Goal: Task Accomplishment & Management: Complete application form

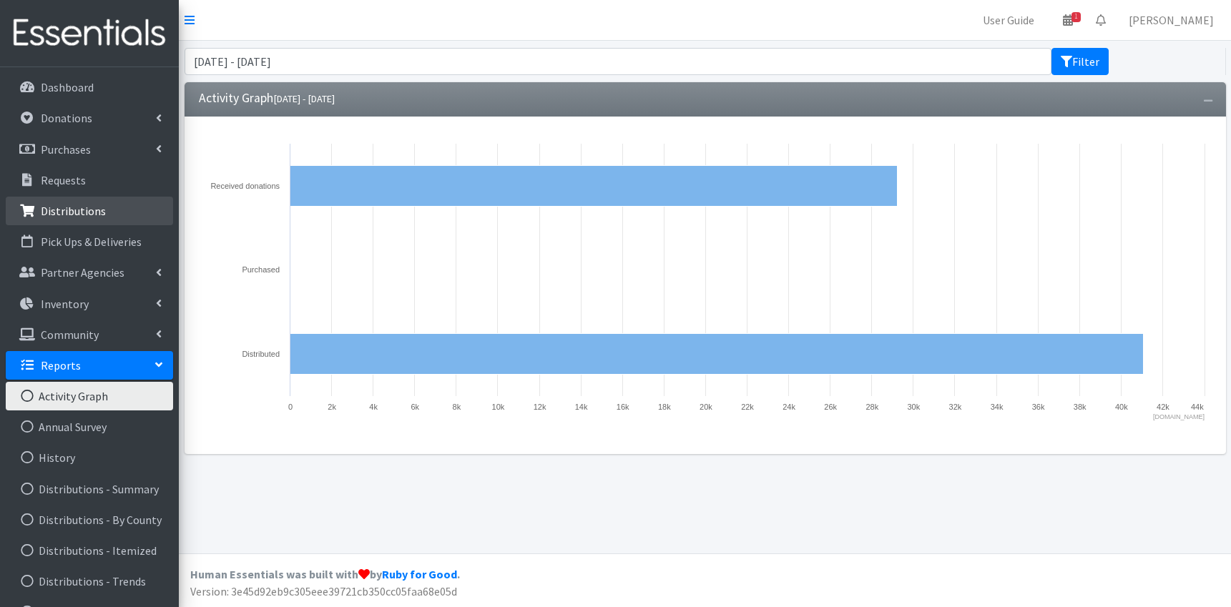
click at [82, 213] on p "Distributions" at bounding box center [73, 211] width 65 height 14
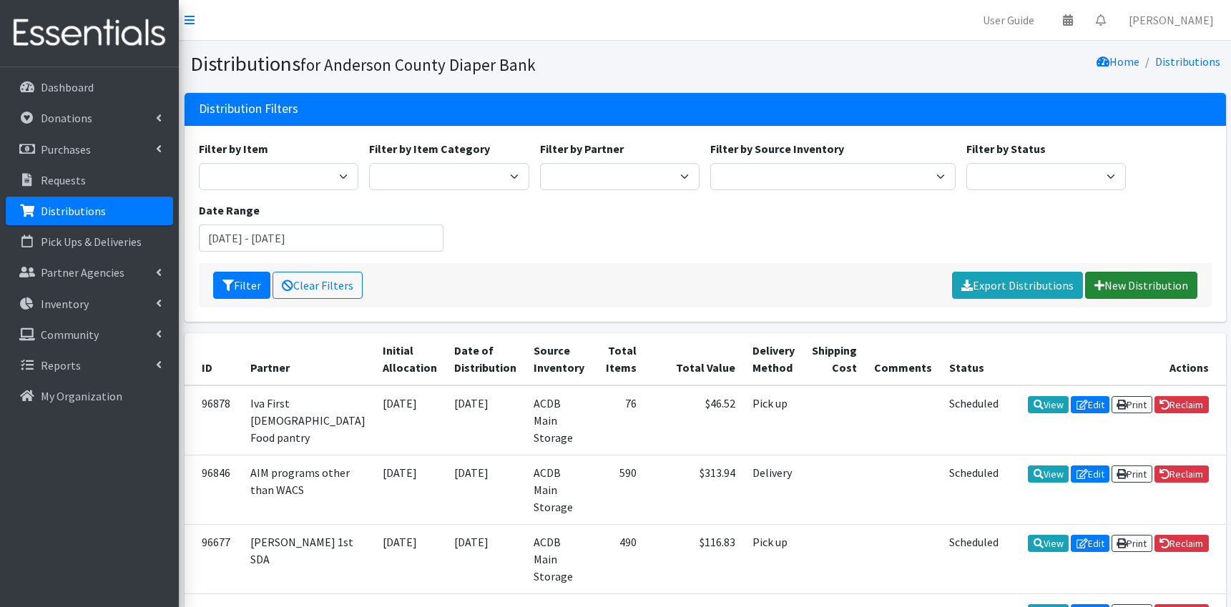
click at [1135, 283] on link "New Distribution" at bounding box center [1141, 285] width 112 height 27
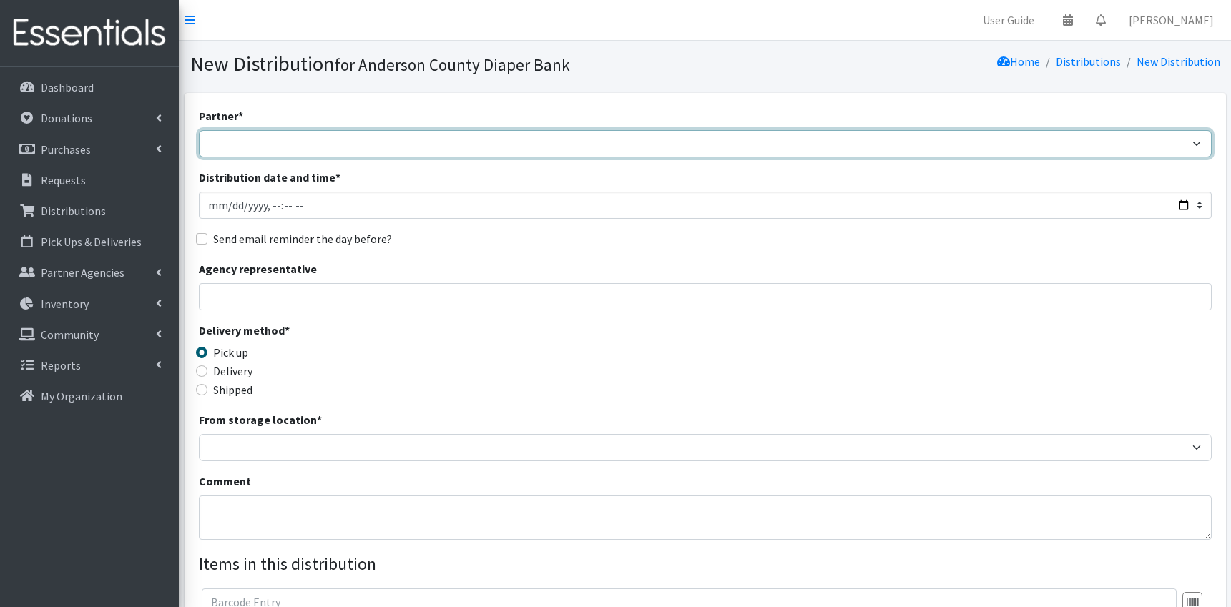
click at [199, 130] on select "AIM programs other than WACS Anderson 1st SDA Anderson County DSS (Upstate regi…" at bounding box center [705, 143] width 1013 height 27
select select "2832"
click option "[PERSON_NAME] 1st SDA" at bounding box center [0, 0] width 0 height 0
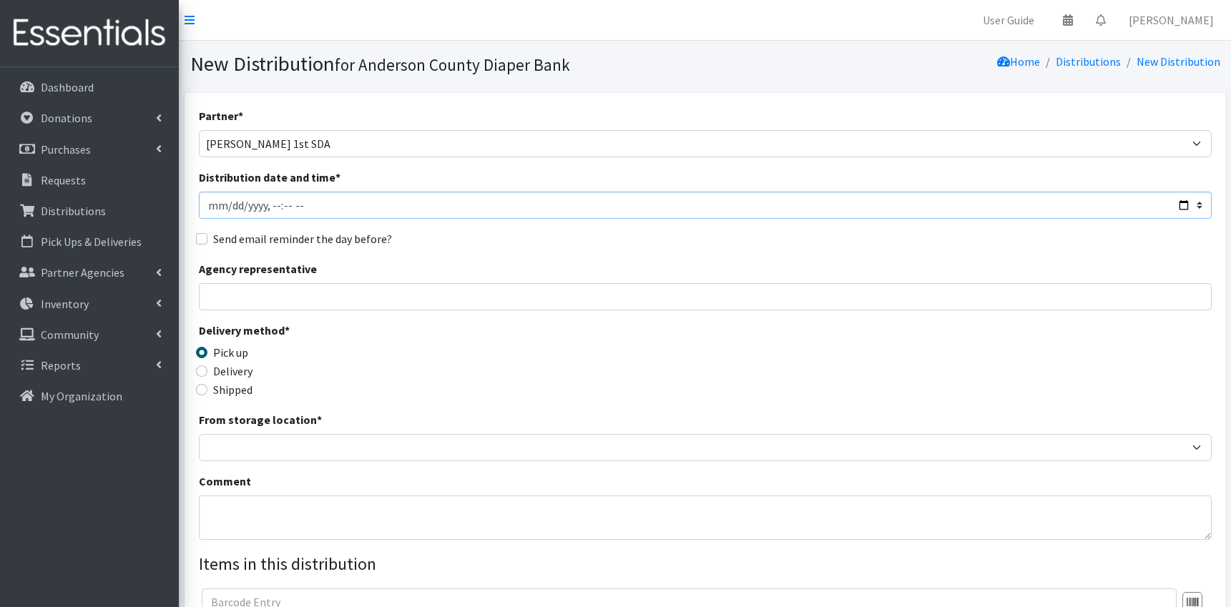
click at [325, 210] on input "Distribution date and time *" at bounding box center [705, 205] width 1013 height 27
type input "2025-09-23T11:59"
click at [230, 298] on input "Agency representative" at bounding box center [705, 296] width 1013 height 27
type input "Miriam Pringle"
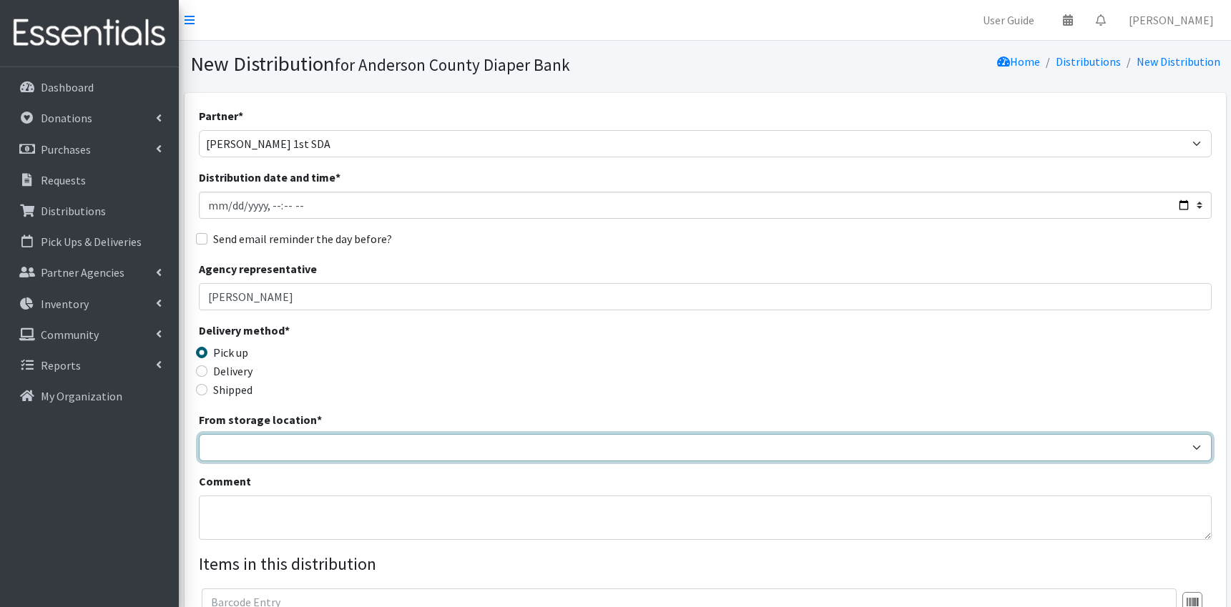
click at [199, 434] on select "ACDB Main Storage" at bounding box center [705, 447] width 1013 height 27
select select "283"
click option "ACDB Main Storage" at bounding box center [0, 0] width 0 height 0
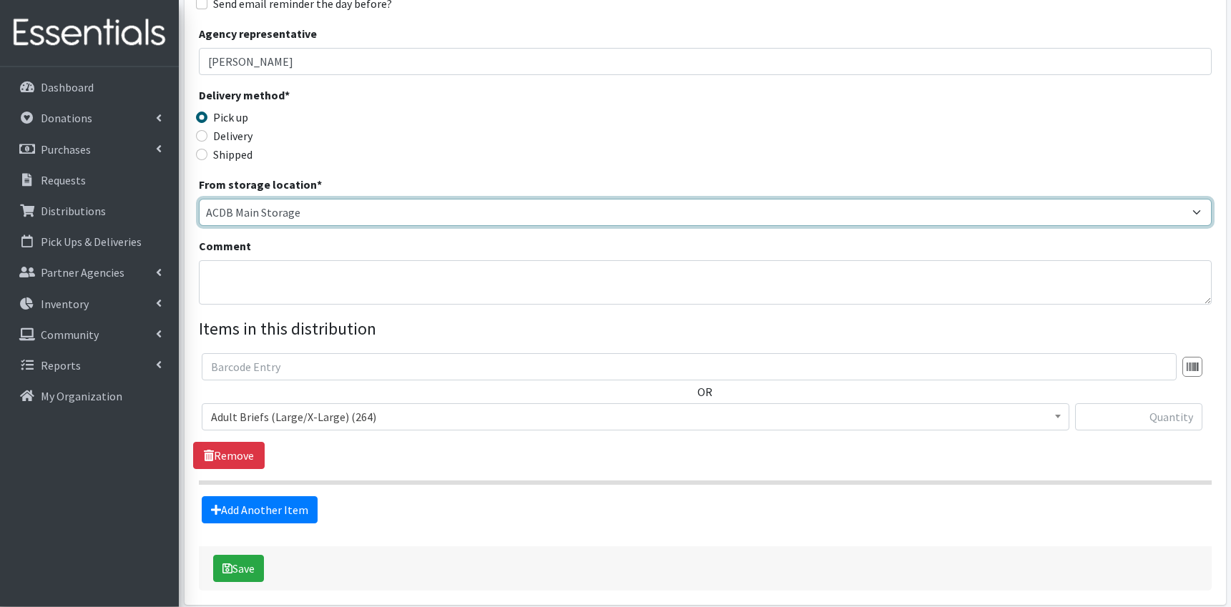
scroll to position [254, 0]
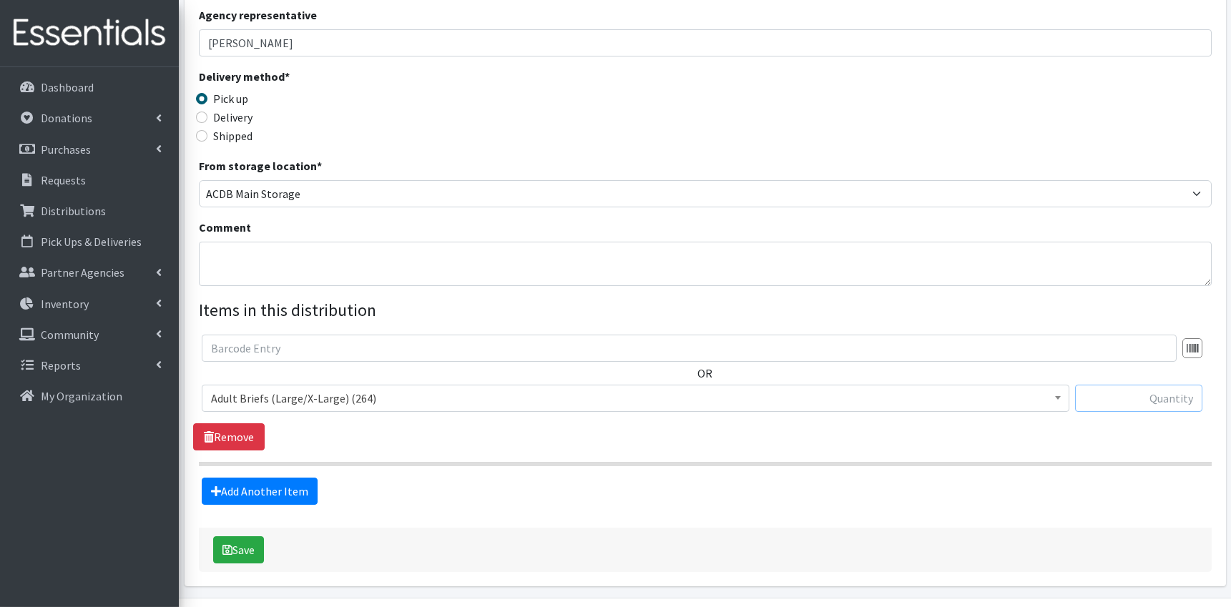
click at [1134, 401] on input "text" at bounding box center [1138, 398] width 127 height 27
type input "64"
click at [280, 494] on link "Add Another Item" at bounding box center [260, 491] width 116 height 27
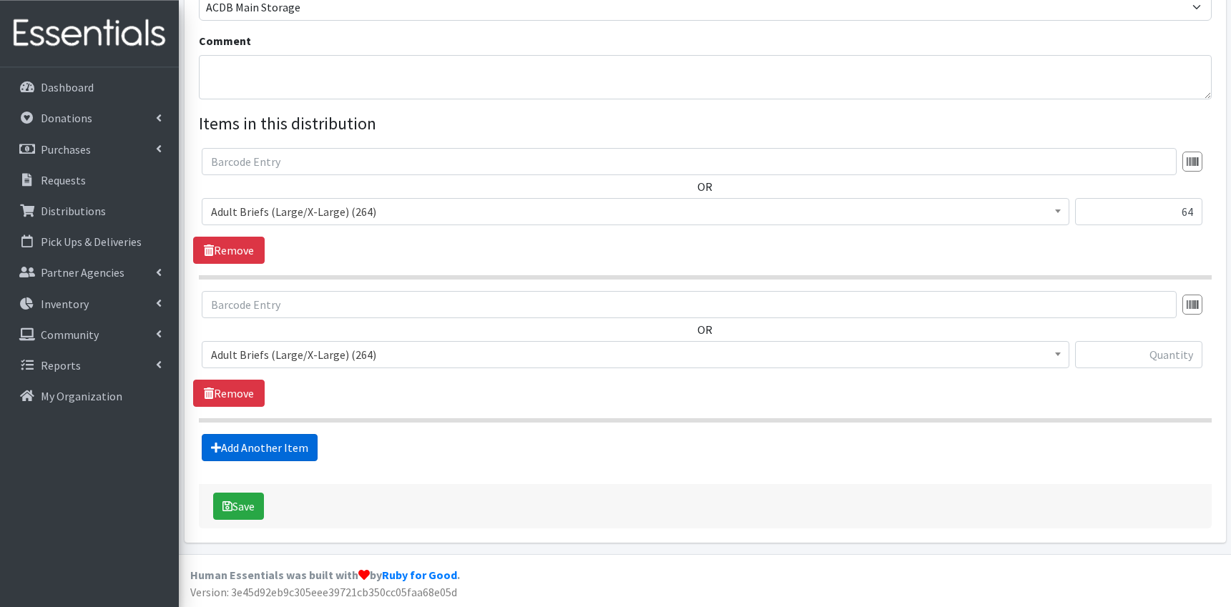
scroll to position [441, 0]
click at [426, 355] on span "Adult Briefs (Large/X-Large) (264)" at bounding box center [635, 354] width 849 height 20
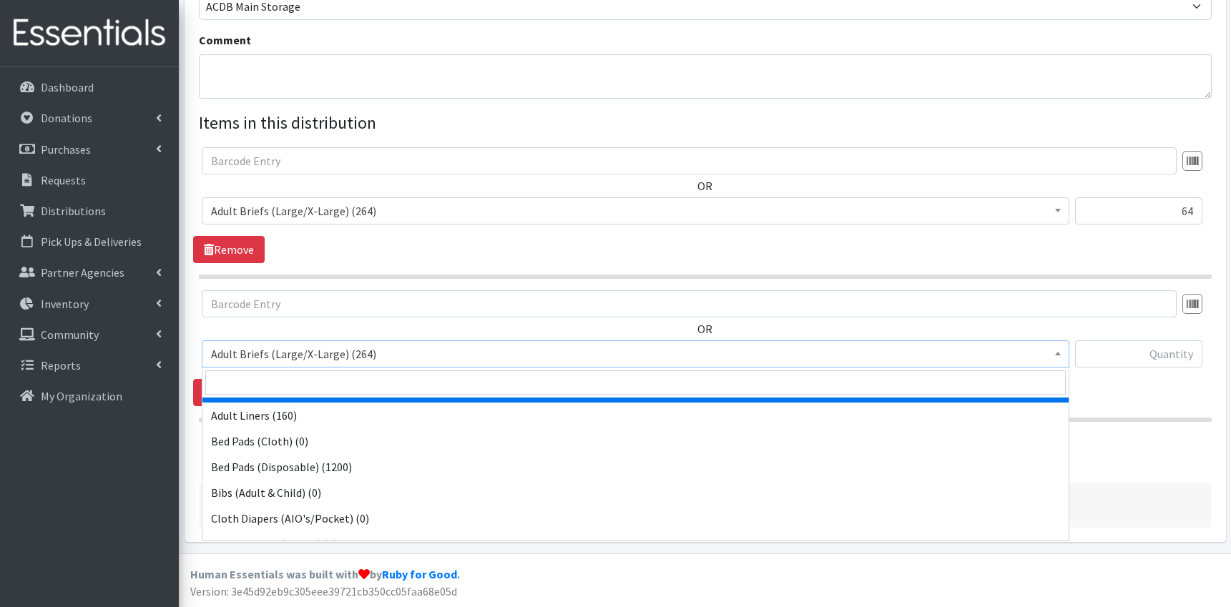
scroll to position [181, 0]
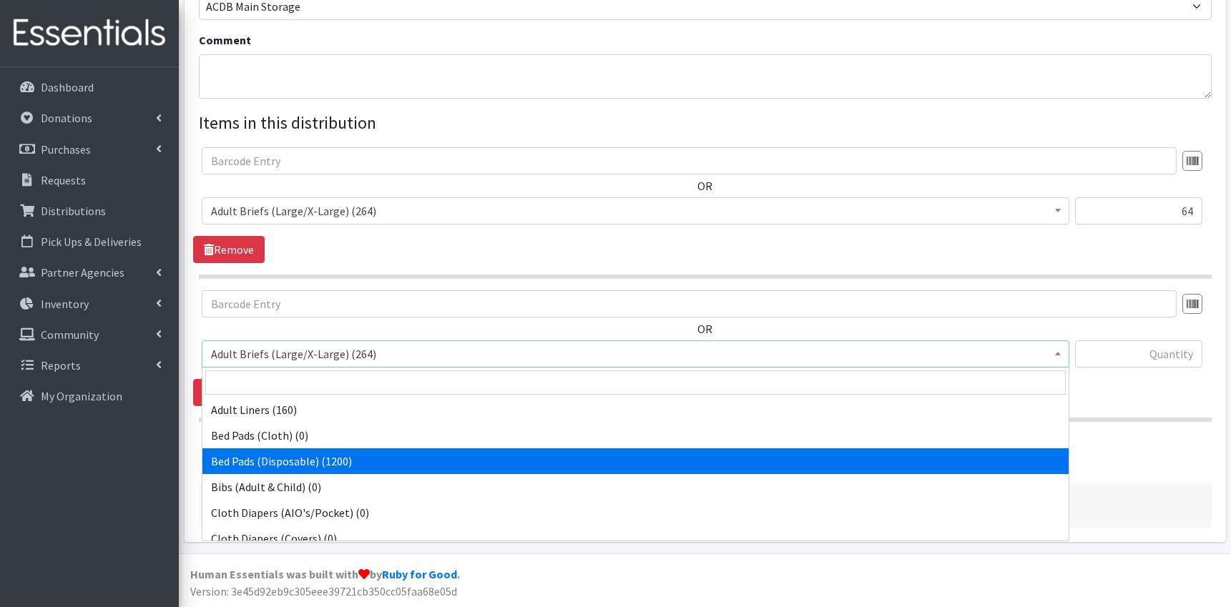
select select "9753"
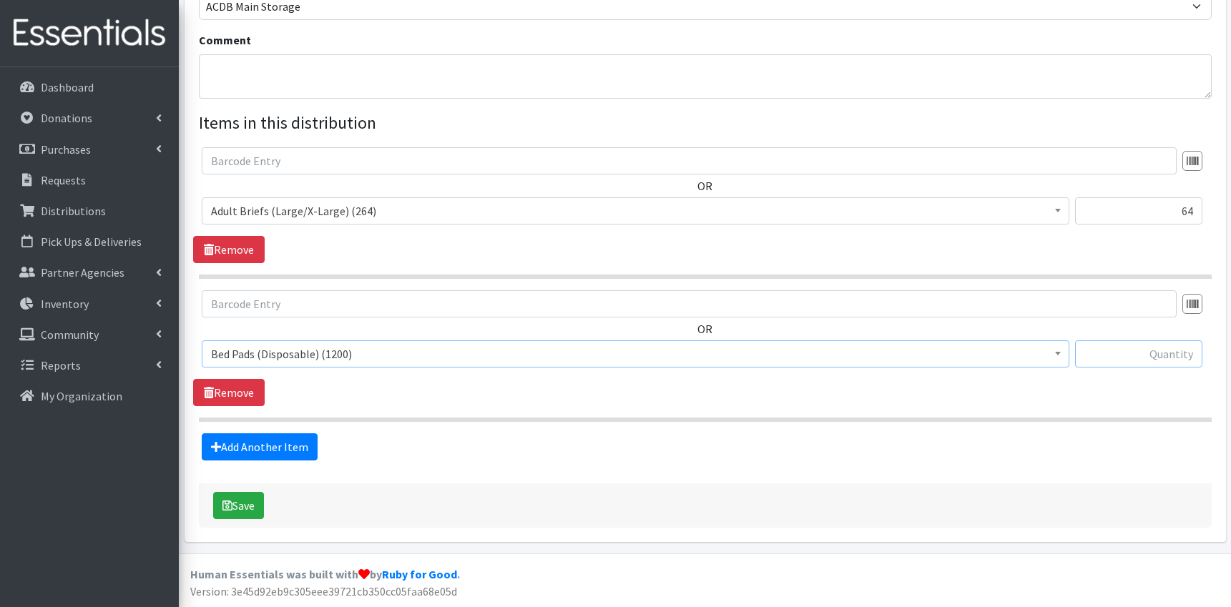
click at [1150, 355] on input "text" at bounding box center [1138, 353] width 127 height 27
type input "150"
click at [279, 448] on link "Add Another Item" at bounding box center [260, 446] width 116 height 27
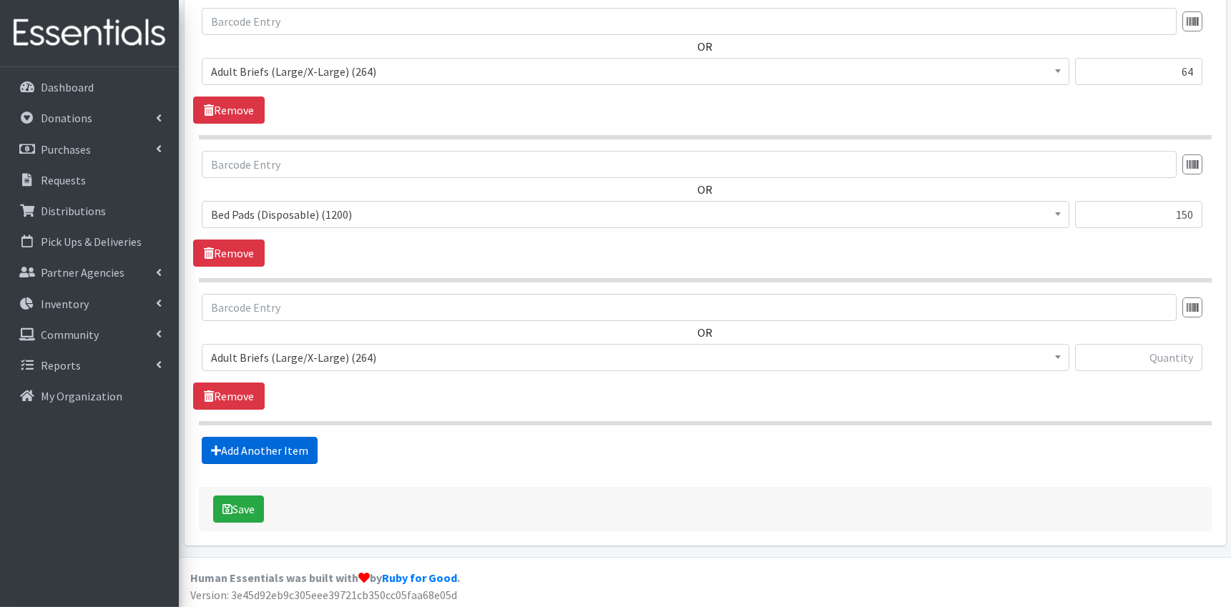
scroll to position [584, 0]
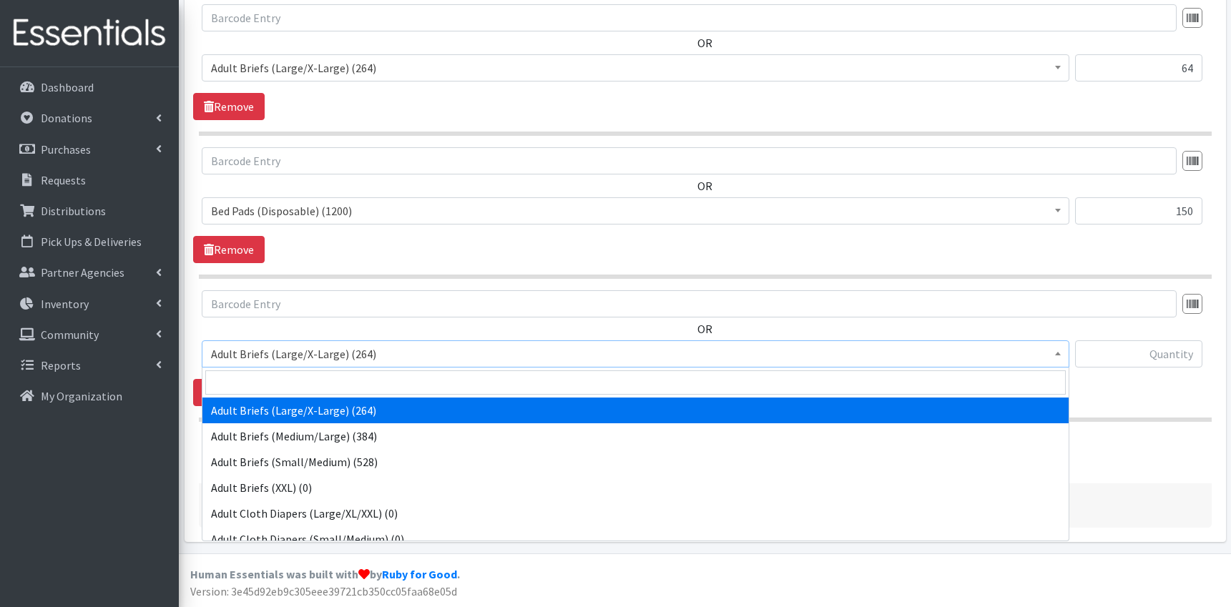
click at [366, 354] on span "Adult Briefs (Large/X-Large) (264)" at bounding box center [635, 354] width 849 height 20
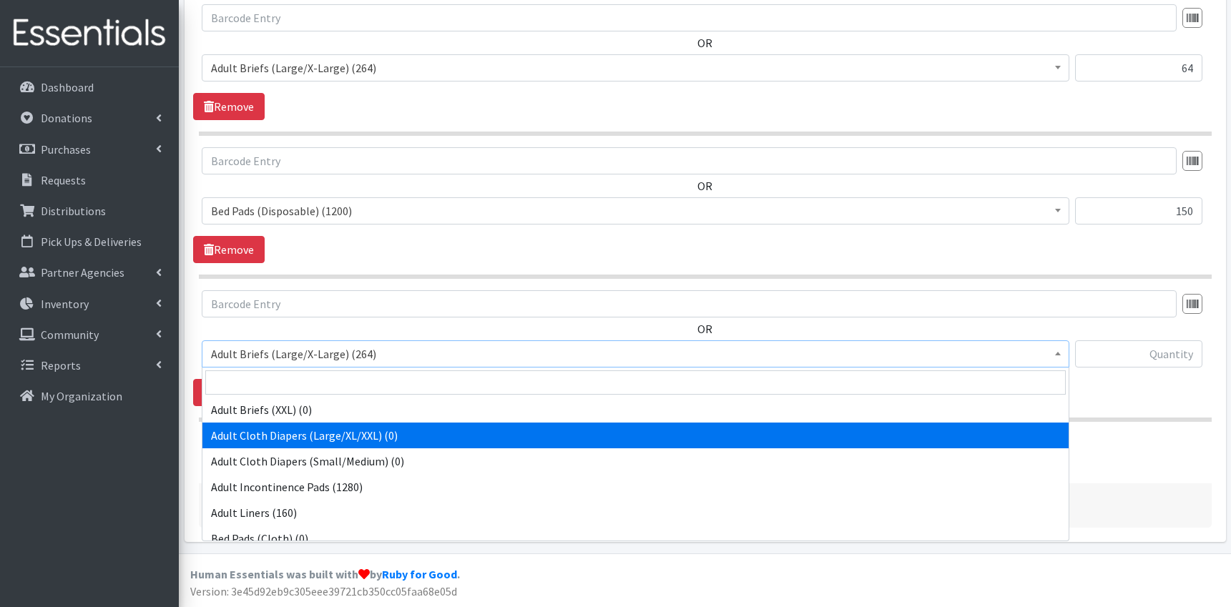
scroll to position [79, 0]
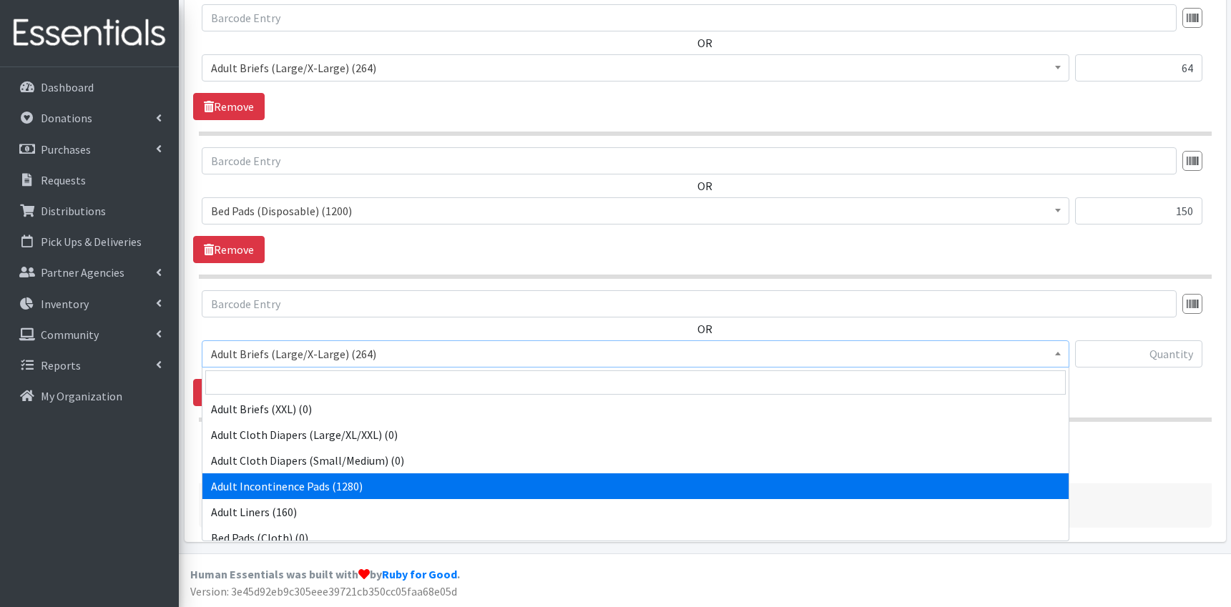
select select "9750"
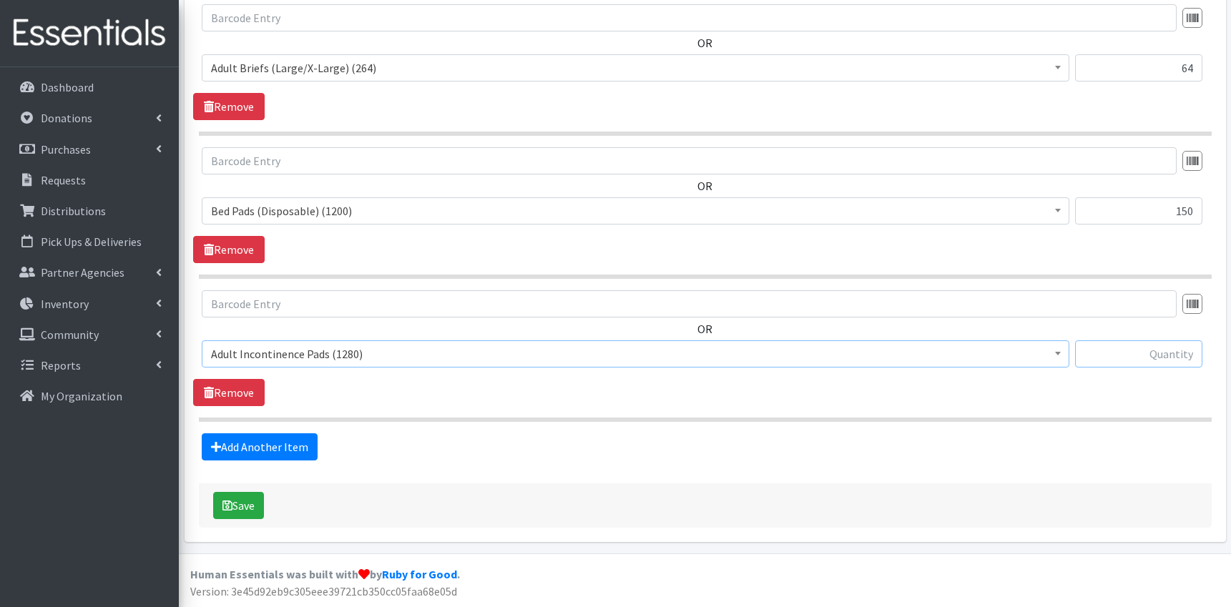
click at [1122, 363] on input "text" at bounding box center [1138, 353] width 127 height 27
type input "180"
click at [276, 443] on link "Add Another Item" at bounding box center [260, 446] width 116 height 27
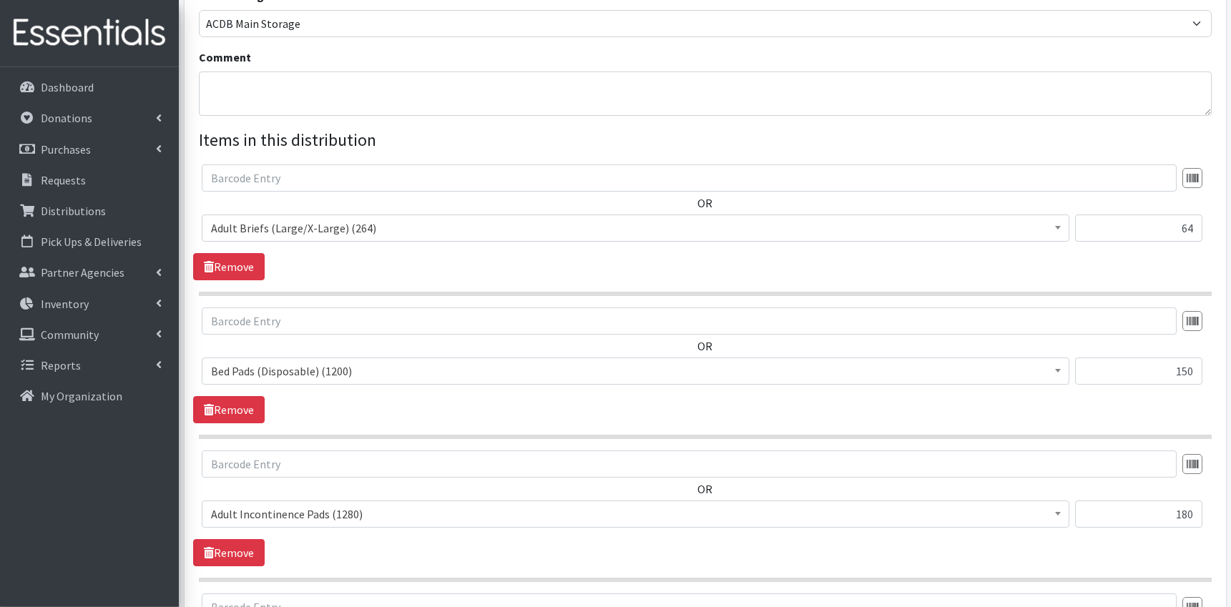
scroll to position [727, 0]
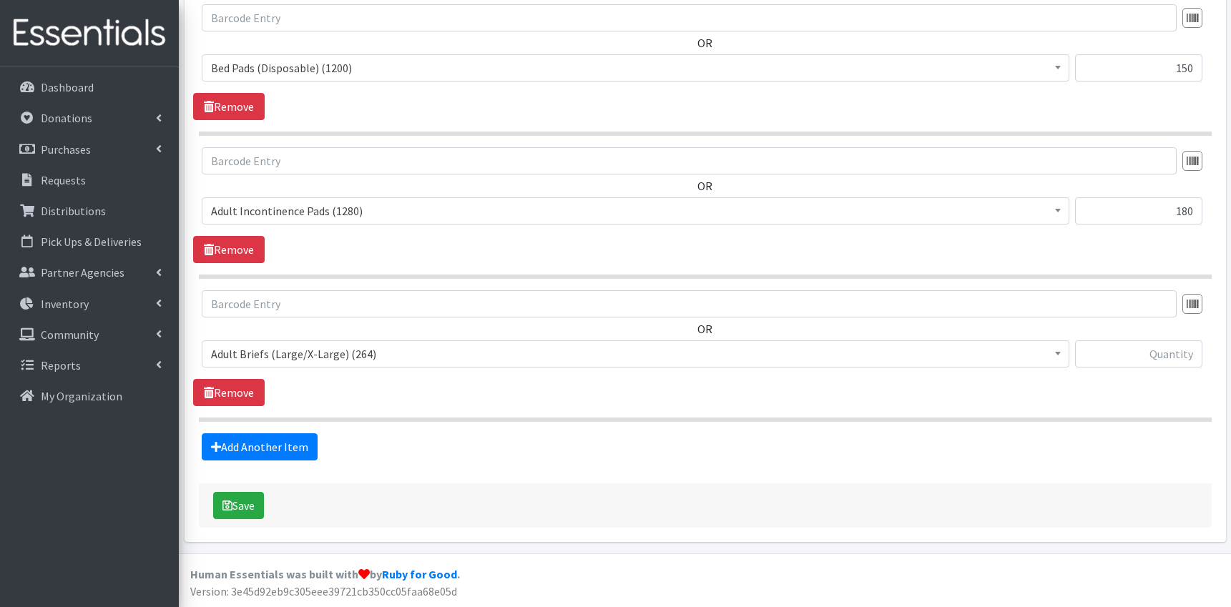
click at [426, 361] on span "Adult Briefs (Large/X-Large) (264)" at bounding box center [635, 354] width 849 height 20
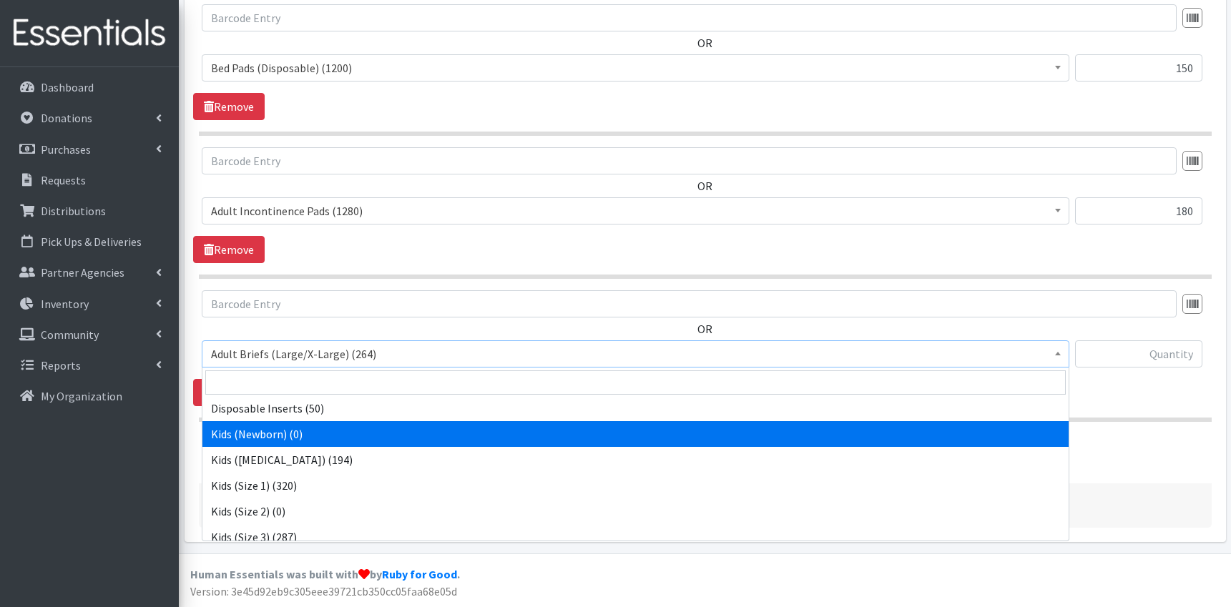
scroll to position [508, 0]
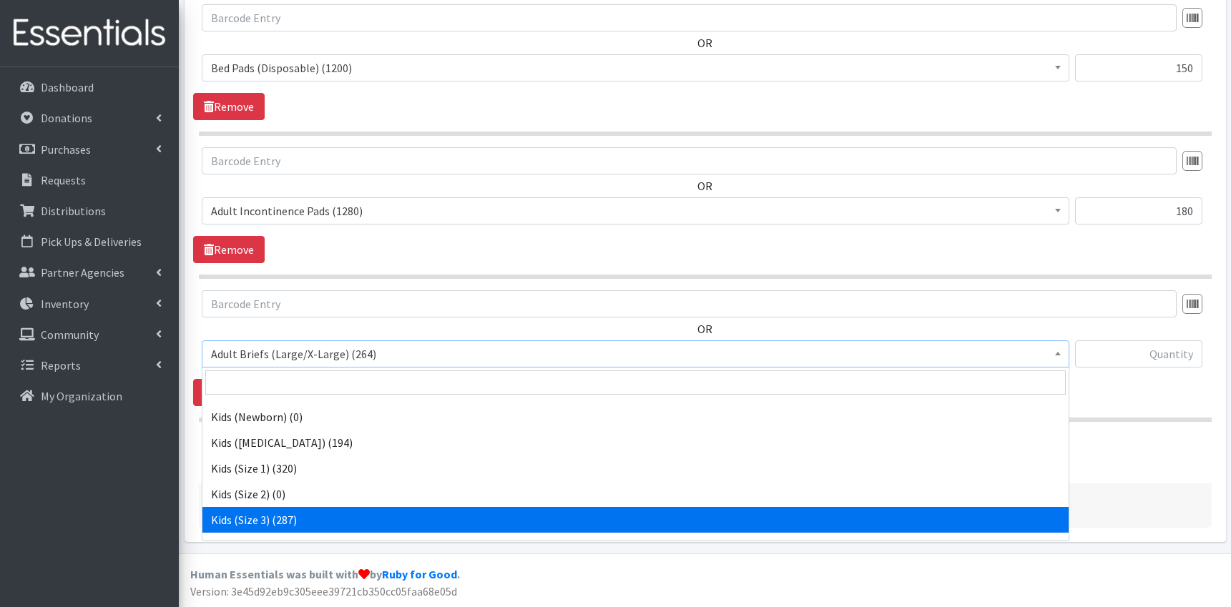
select select "9733"
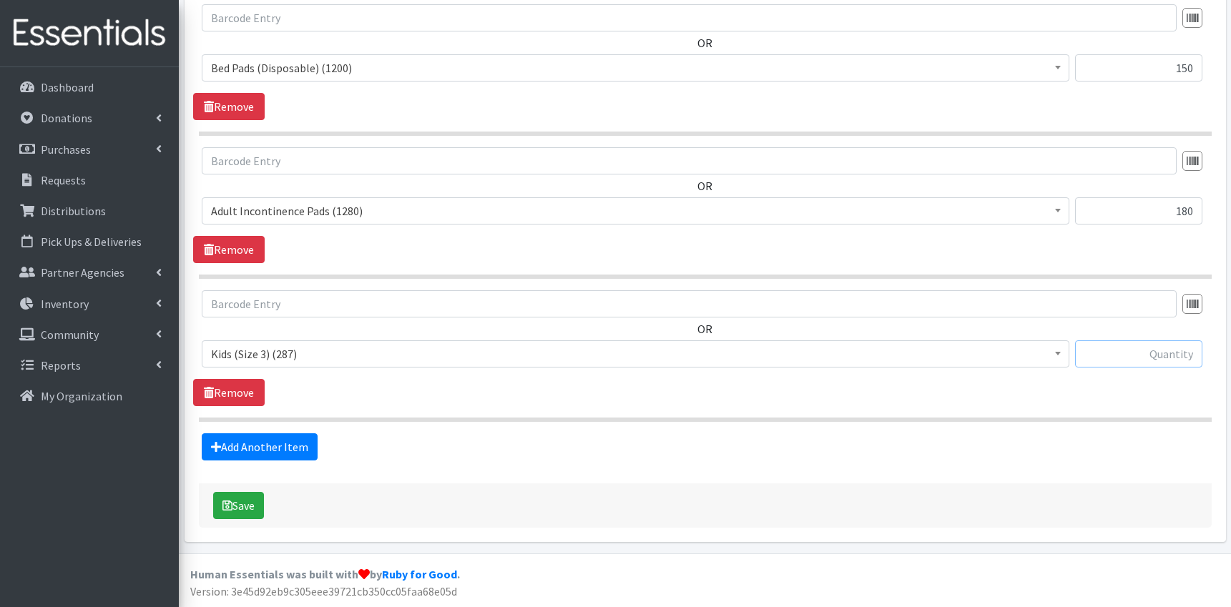
click at [1105, 350] on input "text" at bounding box center [1138, 353] width 127 height 27
type input "187"
click at [283, 448] on link "Add Another Item" at bounding box center [260, 446] width 116 height 27
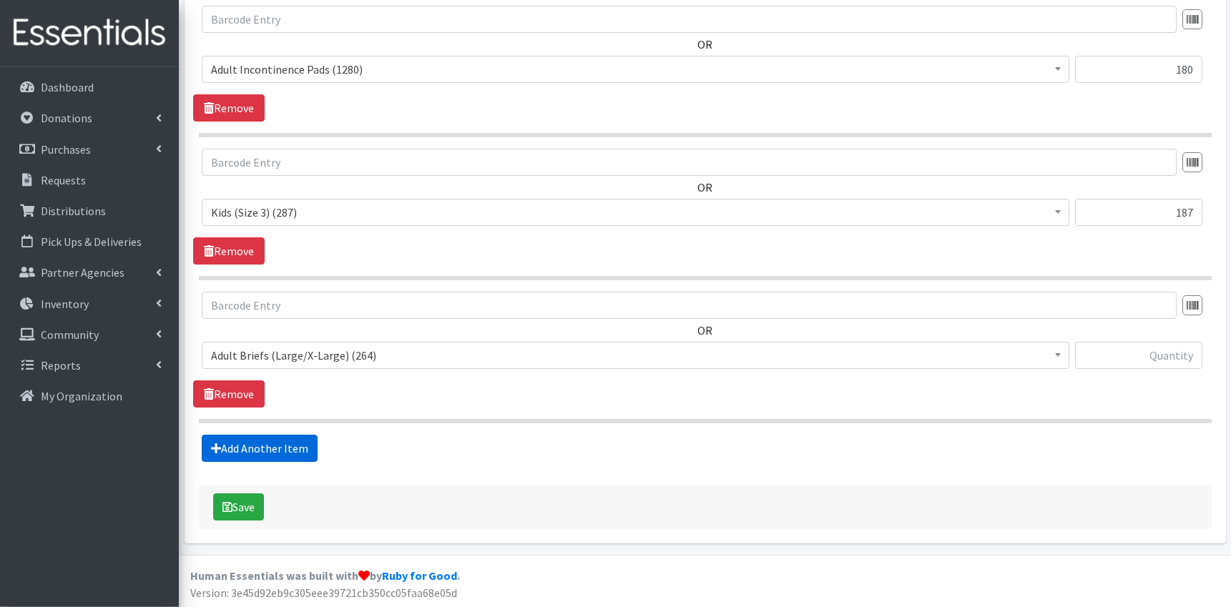
scroll to position [870, 0]
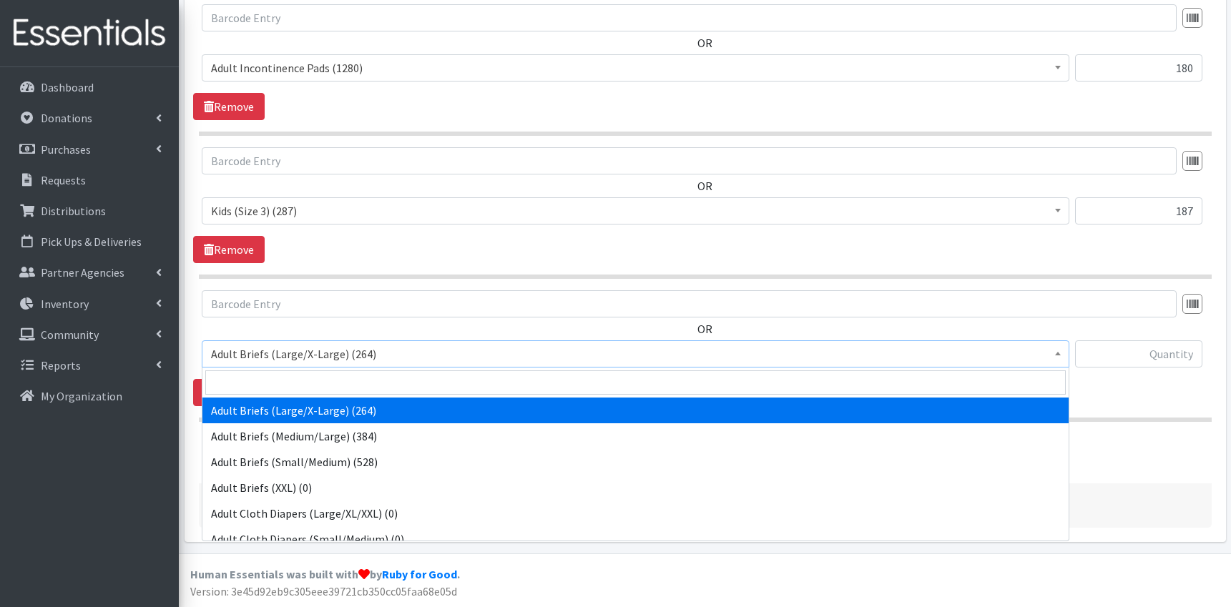
click at [350, 366] on span "Adult Briefs (Large/X-Large) (264)" at bounding box center [635, 353] width 867 height 27
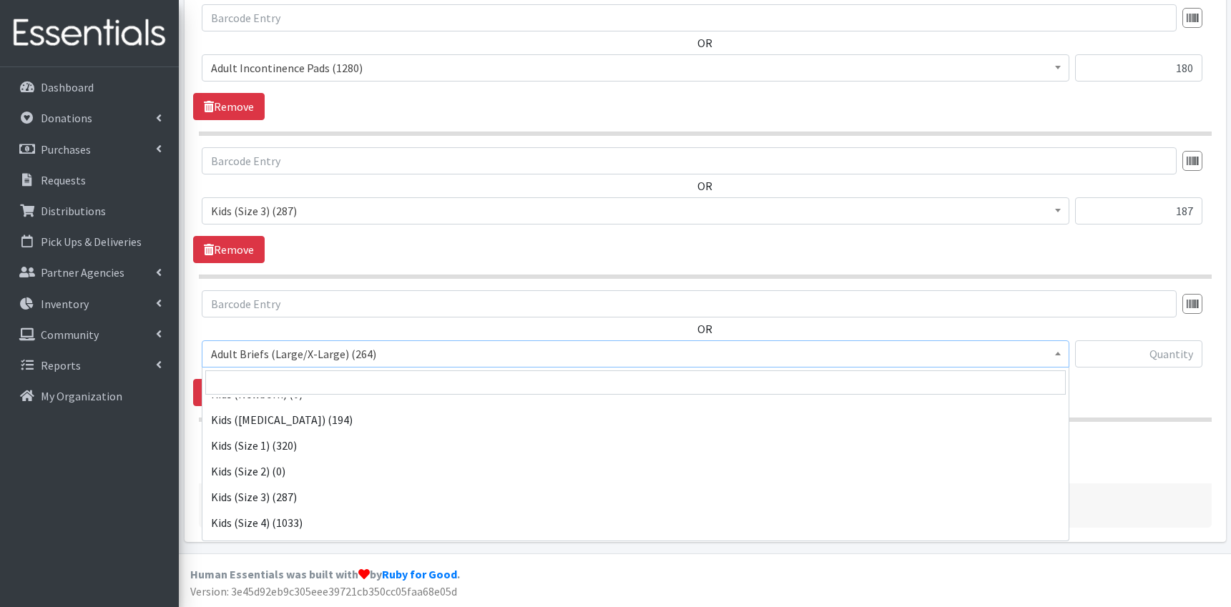
scroll to position [544, 0]
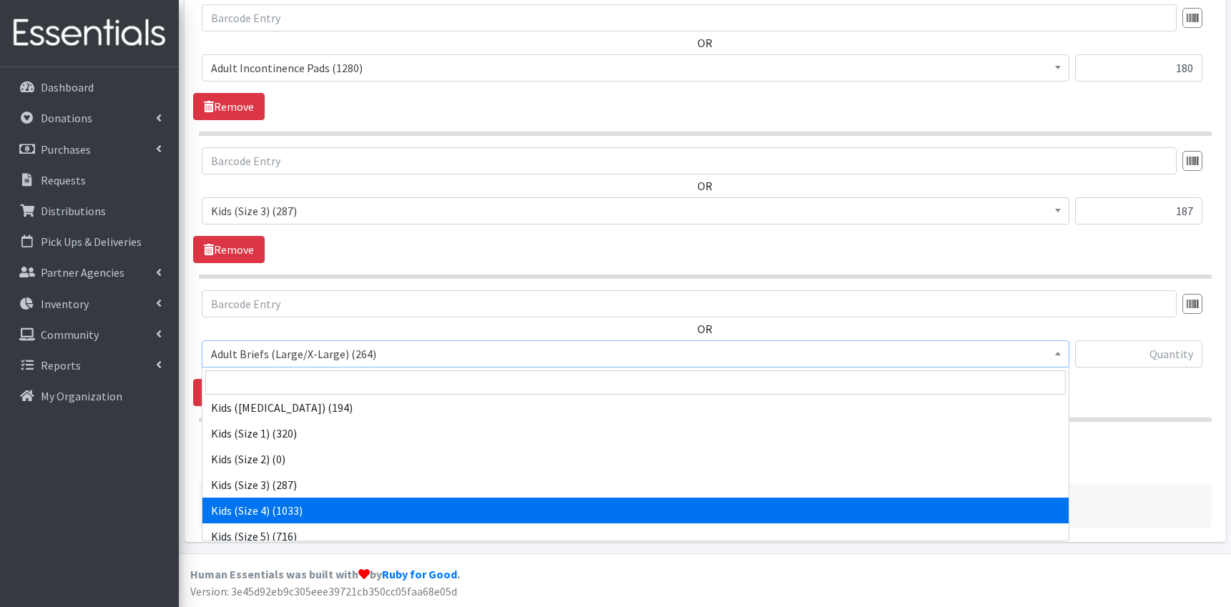
select select "9740"
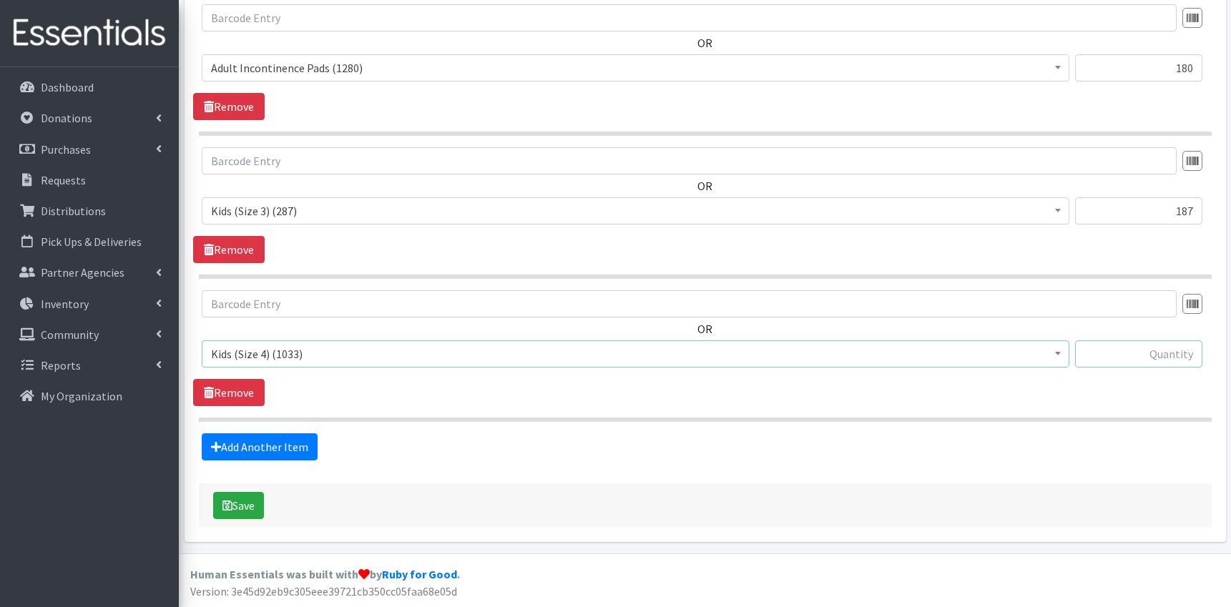
click at [1141, 357] on input "text" at bounding box center [1138, 353] width 127 height 27
type input "44"
click at [249, 450] on link "Add Another Item" at bounding box center [260, 446] width 116 height 27
click at [387, 355] on span "Adult Briefs (Large/X-Large) (264)" at bounding box center [635, 354] width 849 height 20
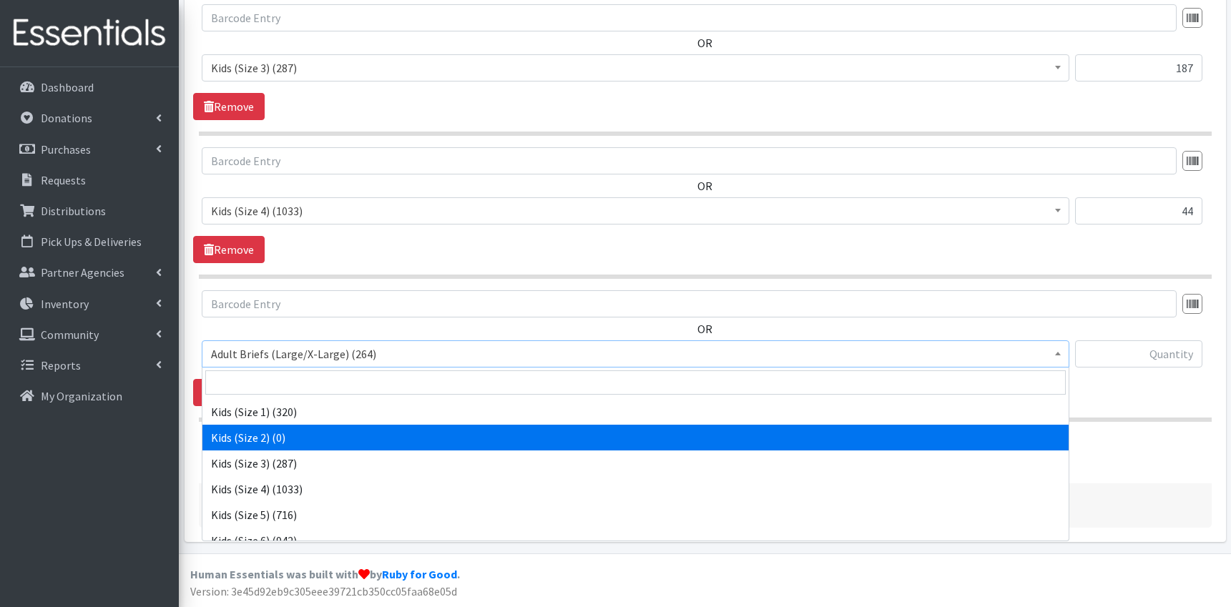
scroll to position [566, 0]
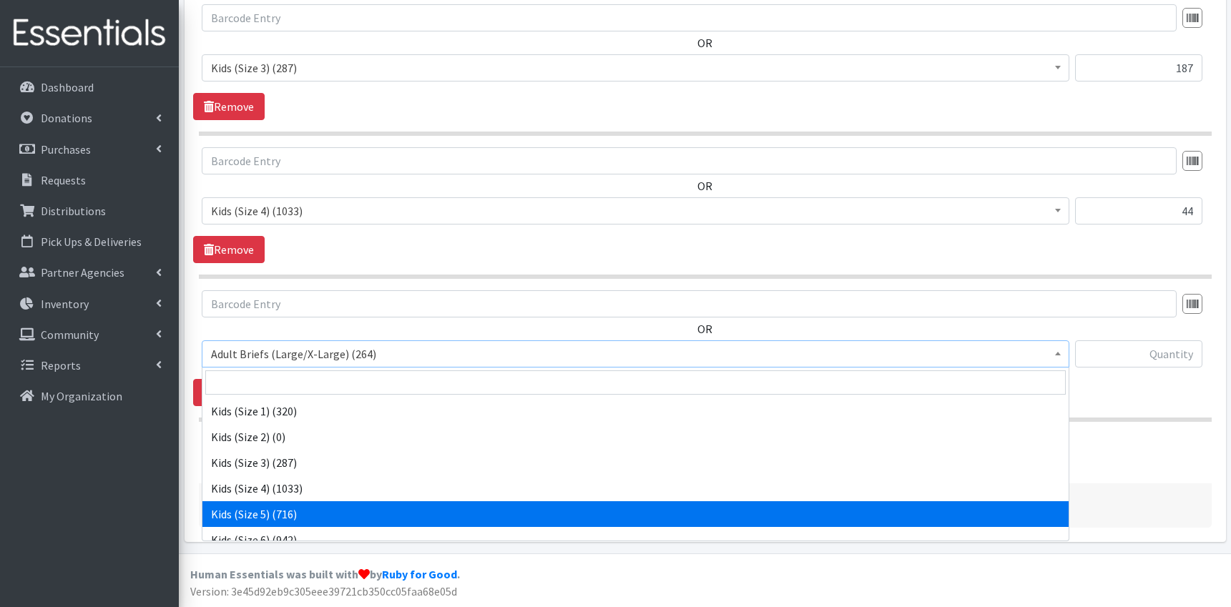
select select "9741"
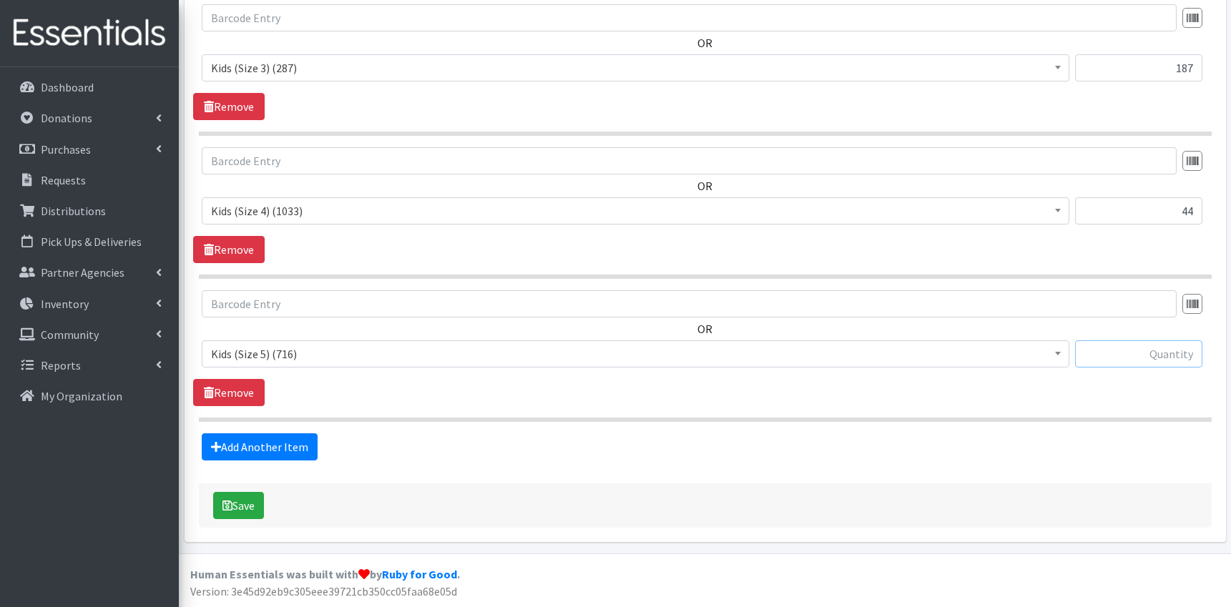
click at [1167, 357] on input "text" at bounding box center [1138, 353] width 127 height 27
type input "72"
click at [282, 446] on link "Add Another Item" at bounding box center [260, 446] width 116 height 27
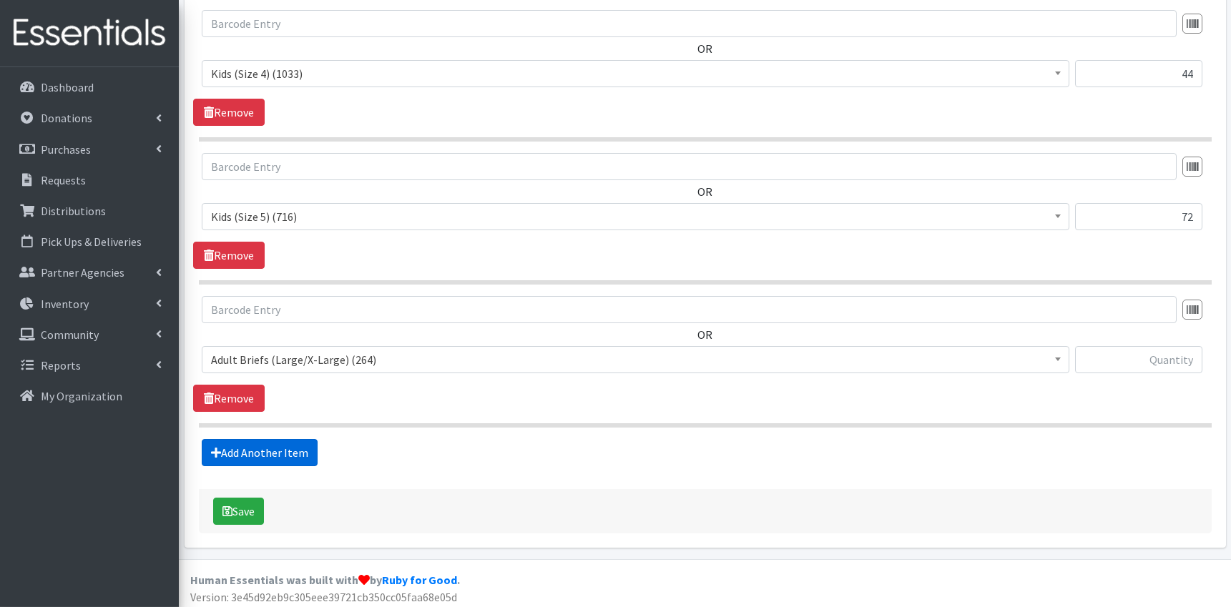
scroll to position [1156, 0]
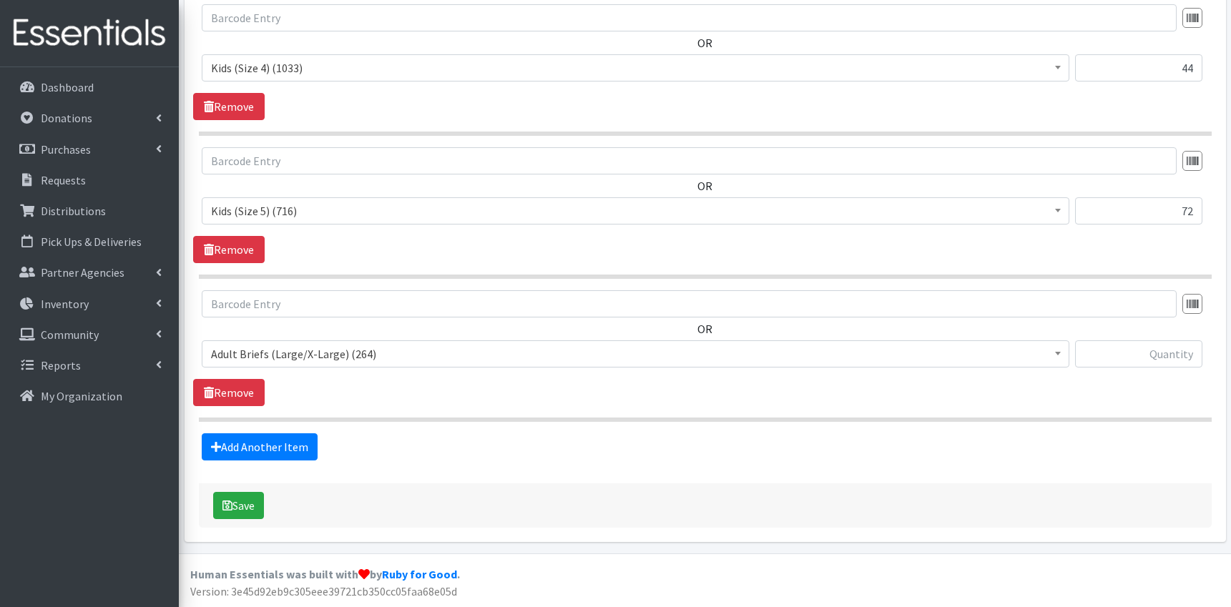
click at [348, 358] on span "Adult Briefs (Large/X-Large) (264)" at bounding box center [635, 354] width 849 height 20
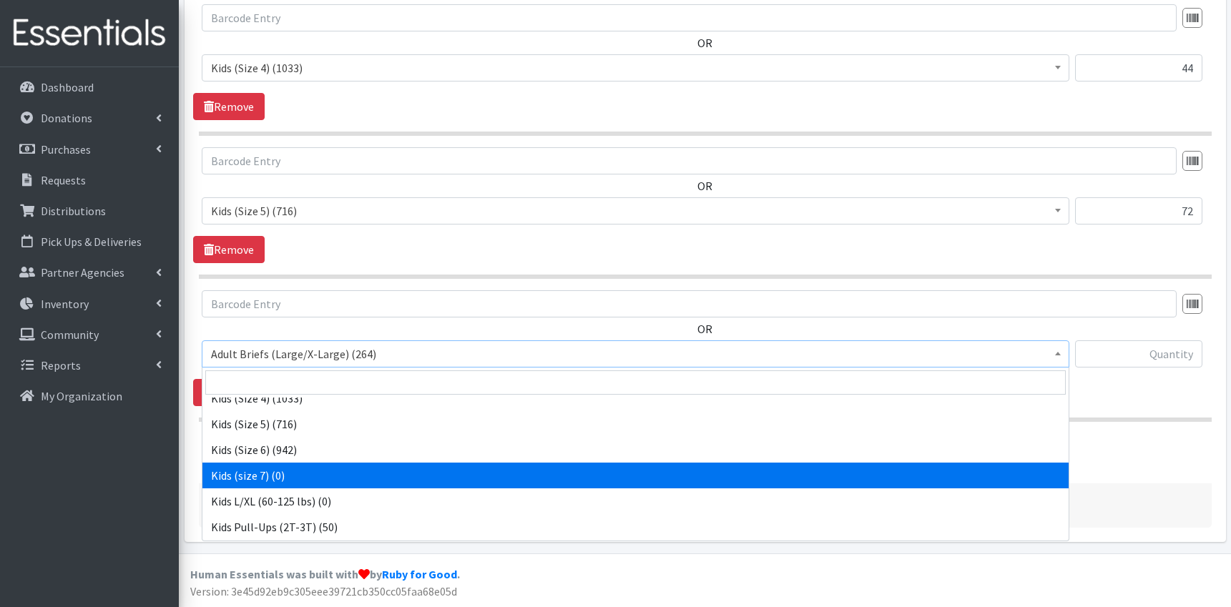
scroll to position [649, 0]
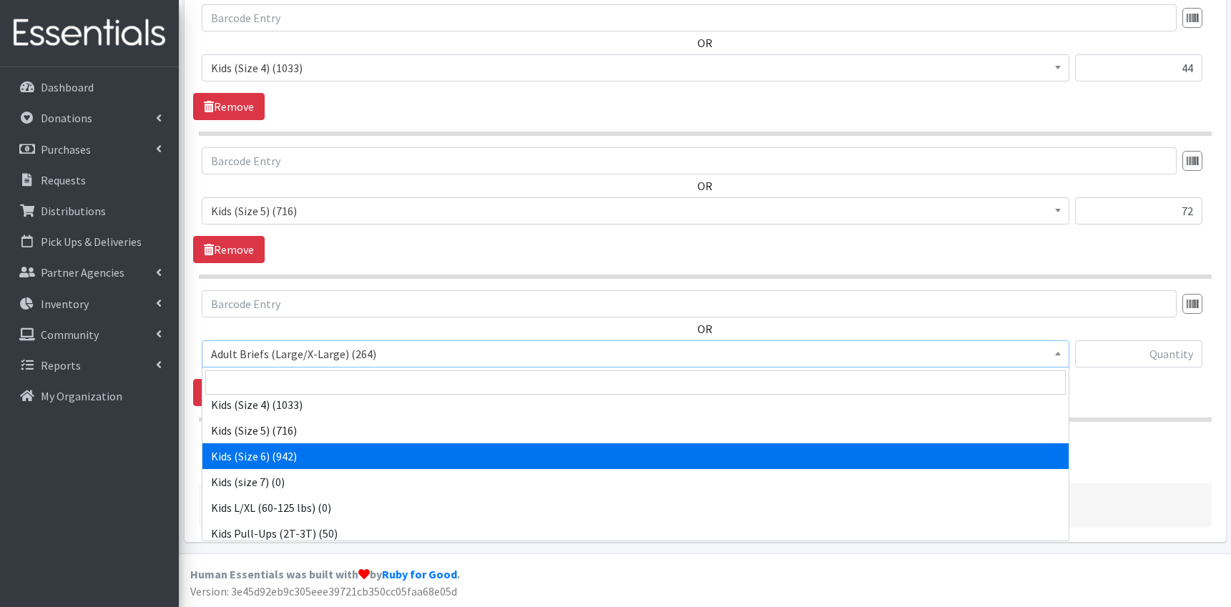
select select "9731"
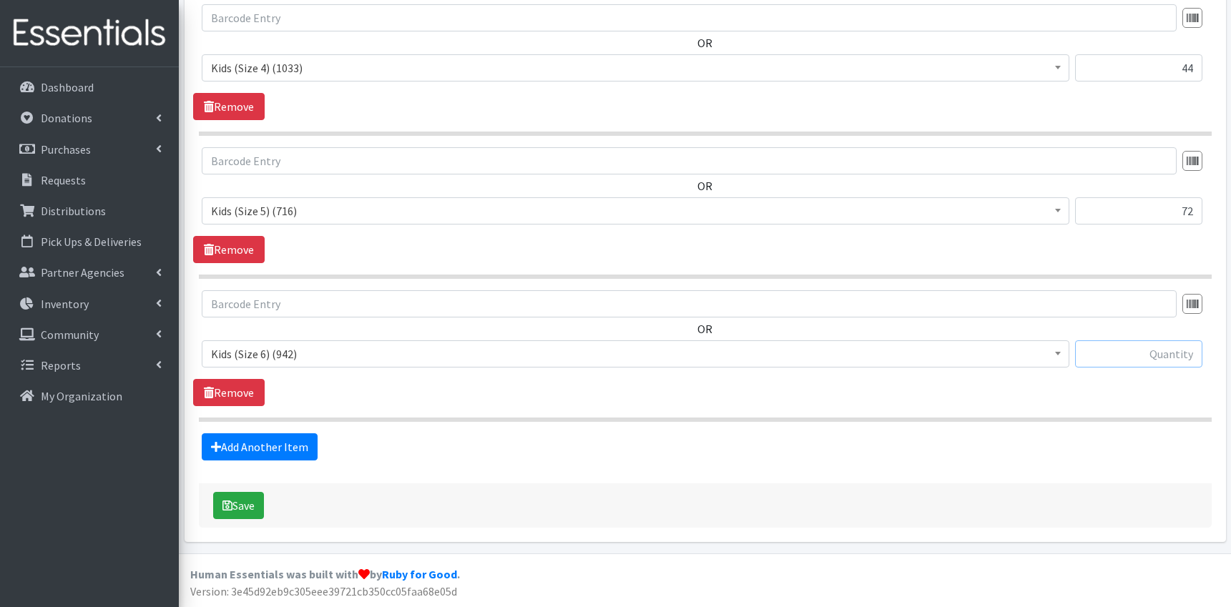
click at [1135, 357] on input "text" at bounding box center [1138, 353] width 127 height 27
type input "54"
click at [225, 506] on icon "submit" at bounding box center [227, 505] width 10 height 11
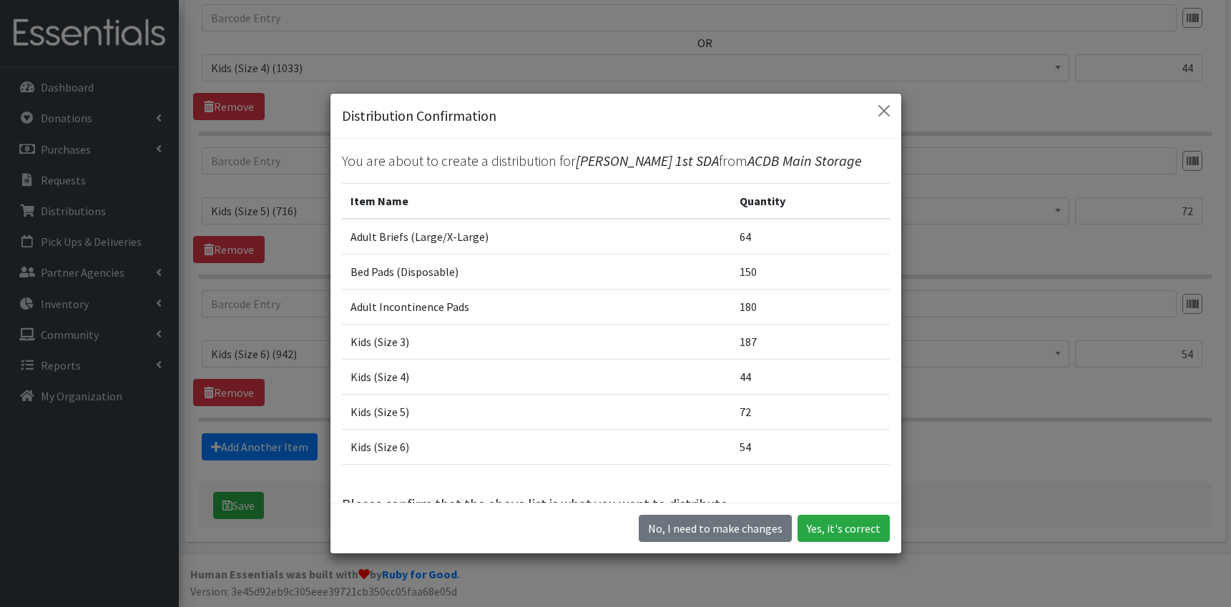
click at [850, 515] on div "No, I need to make changes Yes, it's correct" at bounding box center [615, 528] width 571 height 51
click at [849, 528] on button "Yes, it's correct" at bounding box center [843, 528] width 92 height 27
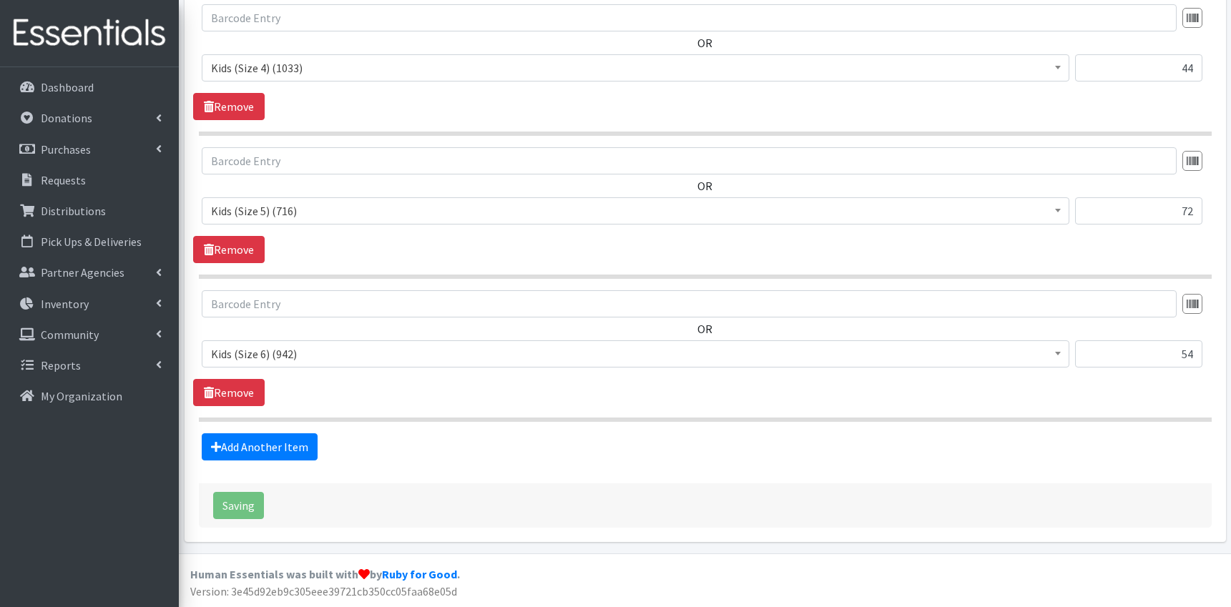
scroll to position [41, 0]
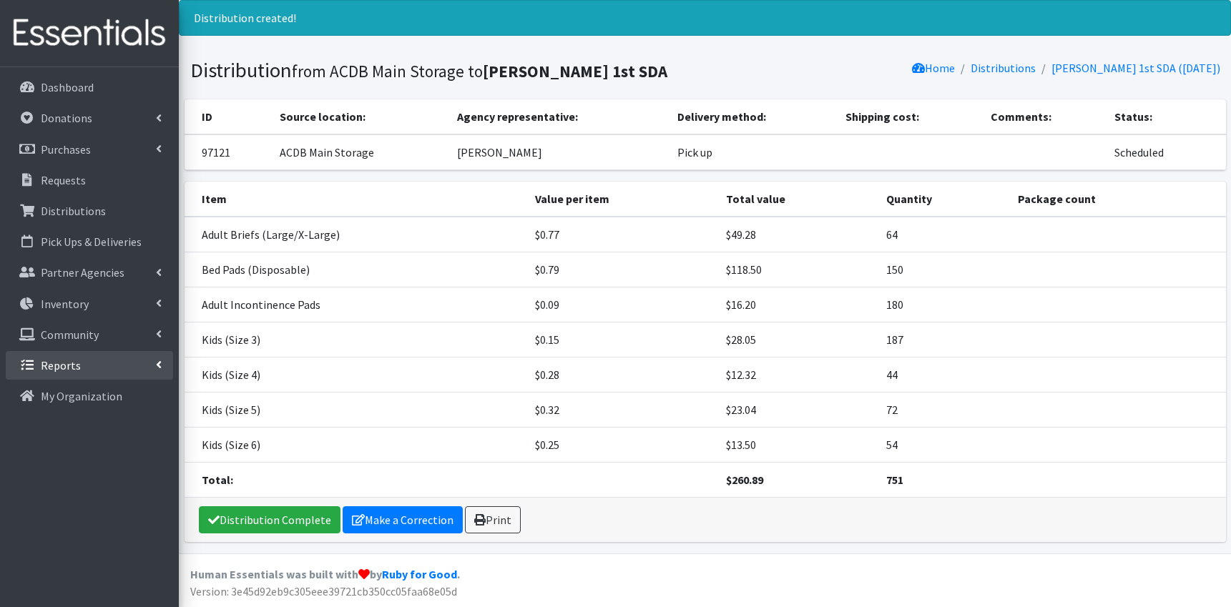
click at [59, 363] on p "Reports" at bounding box center [61, 365] width 40 height 14
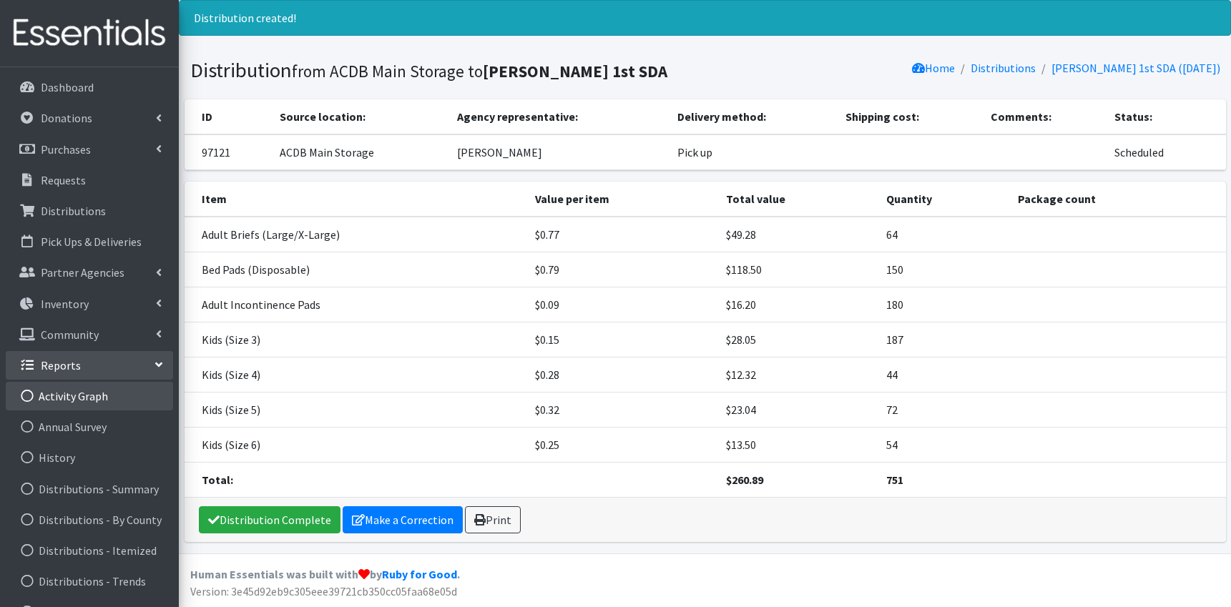
click at [63, 395] on link "Activity Graph" at bounding box center [89, 396] width 167 height 29
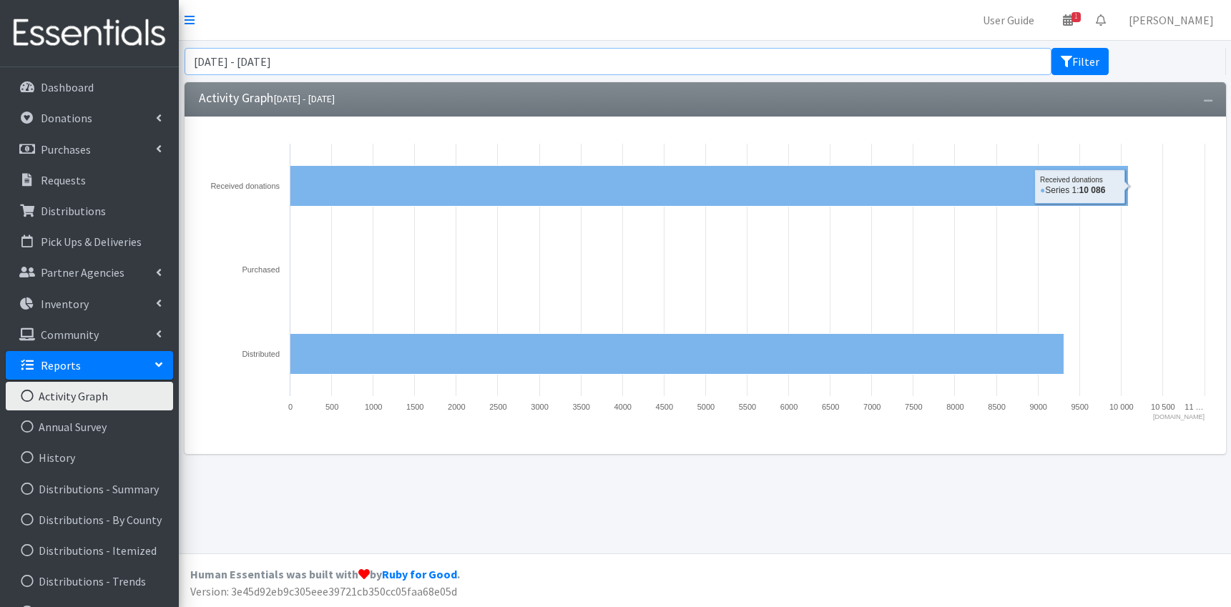
click at [263, 60] on input "[DATE] - [DATE]" at bounding box center [618, 61] width 867 height 27
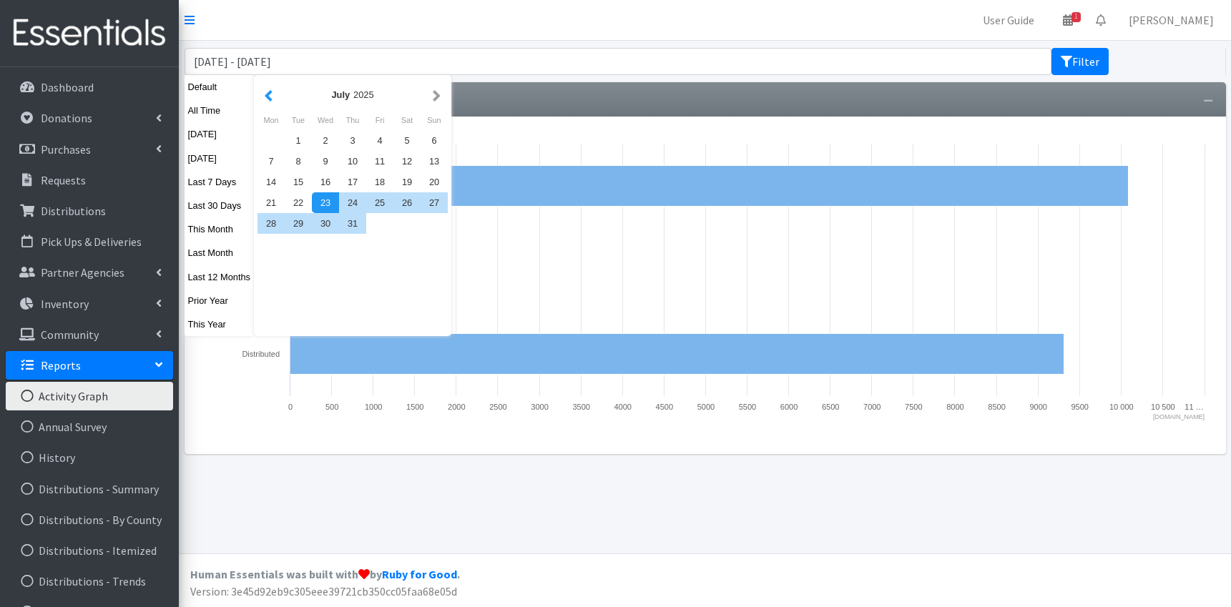
click at [271, 99] on button "button" at bounding box center [268, 95] width 15 height 18
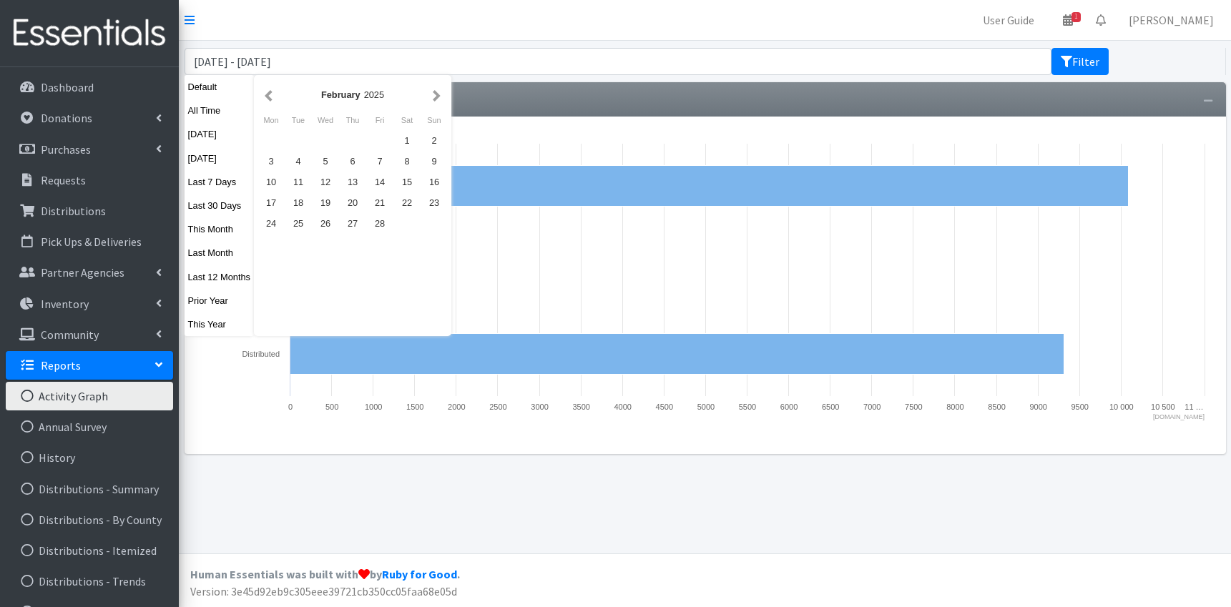
click at [271, 99] on button "button" at bounding box center [268, 95] width 15 height 18
click at [323, 141] on div "1" at bounding box center [325, 140] width 27 height 21
click at [437, 98] on button "button" at bounding box center [436, 95] width 15 height 18
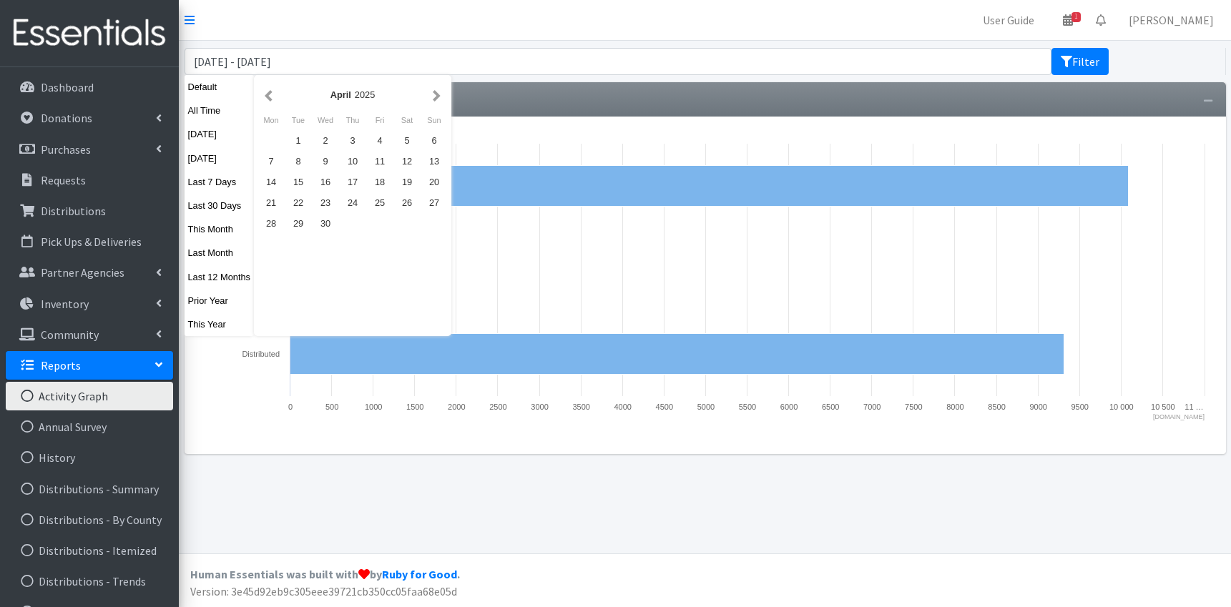
click at [437, 98] on button "button" at bounding box center [436, 95] width 15 height 18
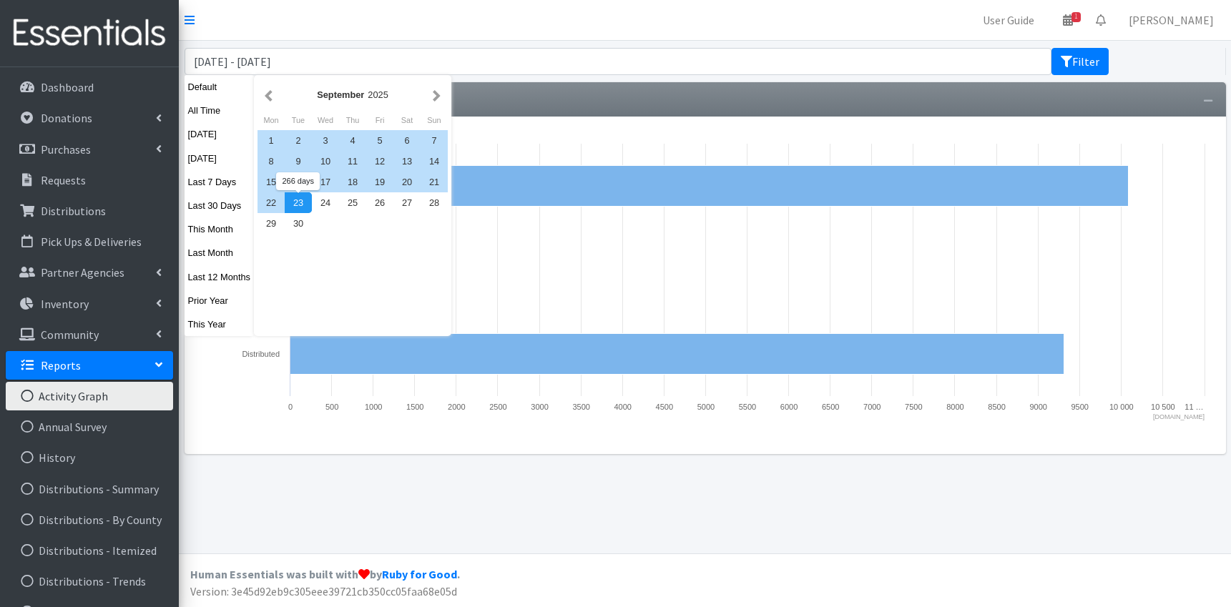
click at [295, 212] on div "23" at bounding box center [298, 202] width 27 height 21
type input "[DATE] - [DATE]"
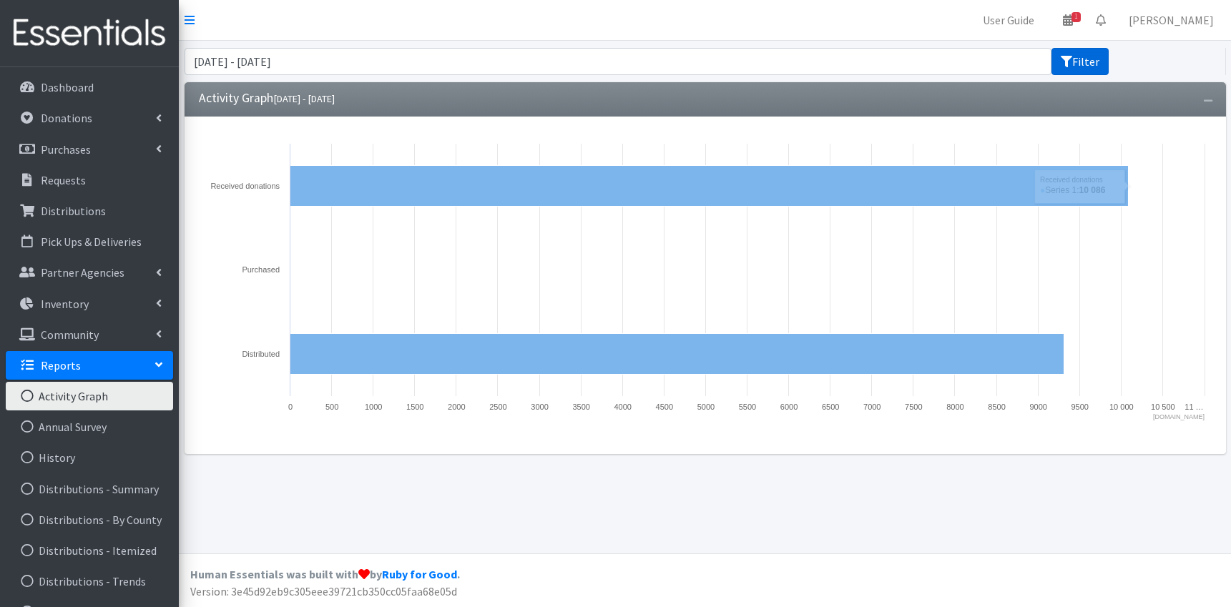
click at [1071, 56] on icon "submit" at bounding box center [1066, 61] width 11 height 11
